Goal: Register for event/course

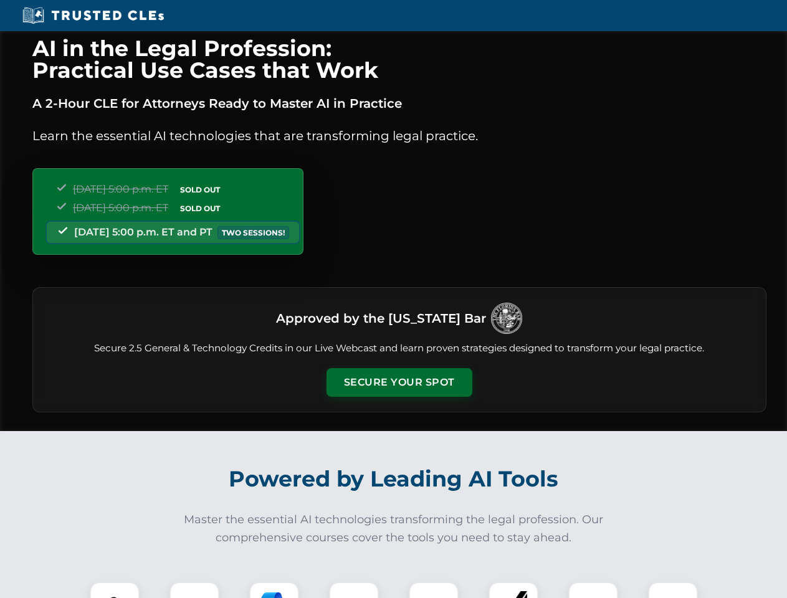
click at [399, 383] on button "Secure Your Spot" at bounding box center [400, 382] width 146 height 29
click at [115, 590] on img at bounding box center [115, 607] width 36 height 36
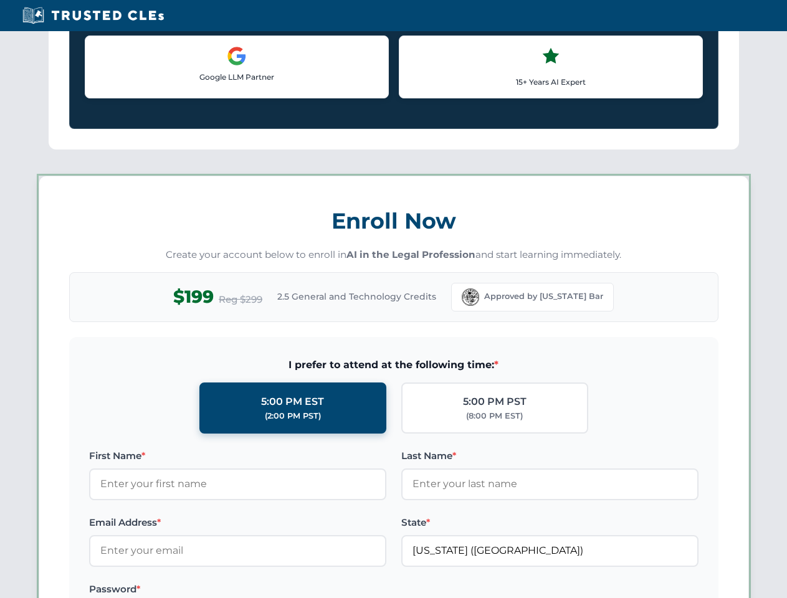
click at [274, 590] on label "Password *" at bounding box center [237, 589] width 297 height 15
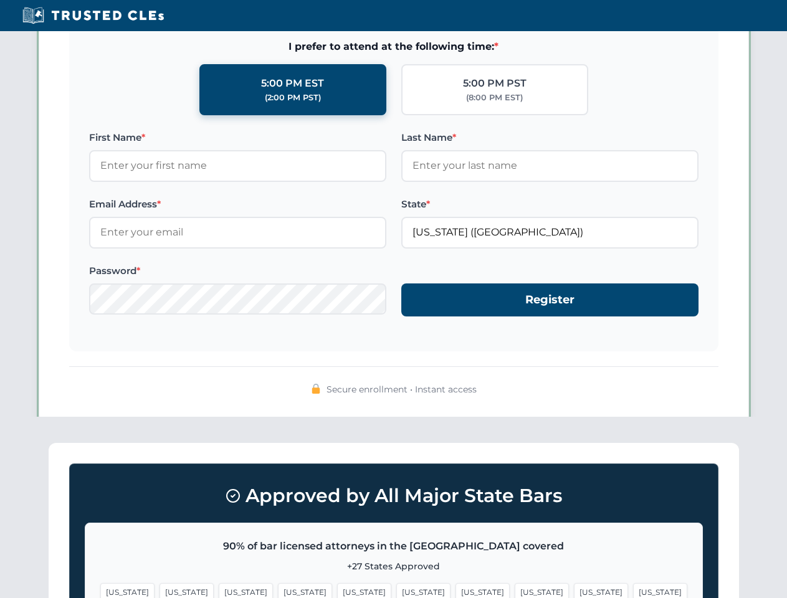
click at [574, 590] on span "[US_STATE]" at bounding box center [601, 592] width 54 height 18
